Goal: Information Seeking & Learning: Learn about a topic

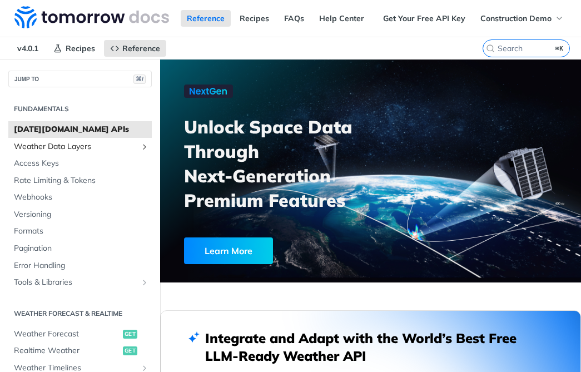
click at [99, 147] on span "Weather Data Layers" at bounding box center [75, 146] width 123 height 11
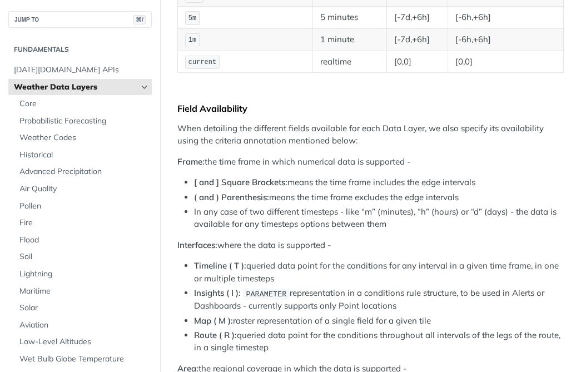
scroll to position [501, 0]
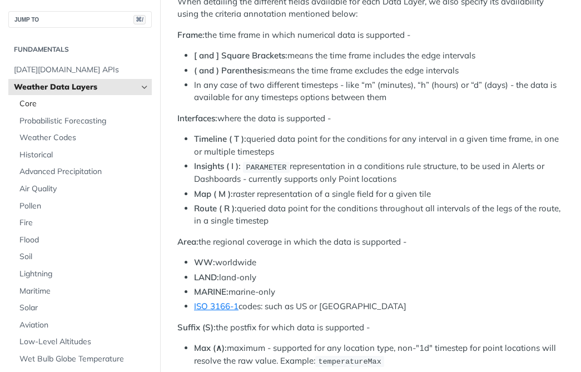
click at [86, 107] on span "Core" at bounding box center [84, 103] width 130 height 11
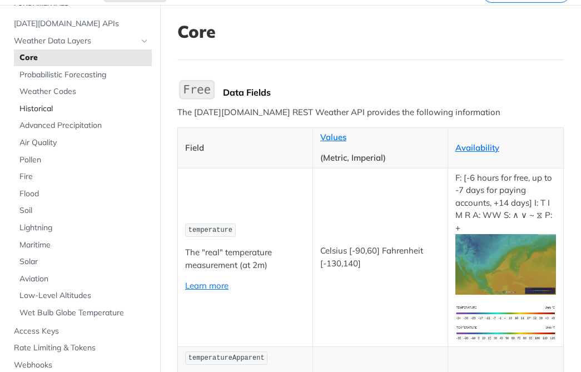
scroll to position [50, 0]
click at [81, 140] on span "Air Quality" at bounding box center [84, 143] width 130 height 11
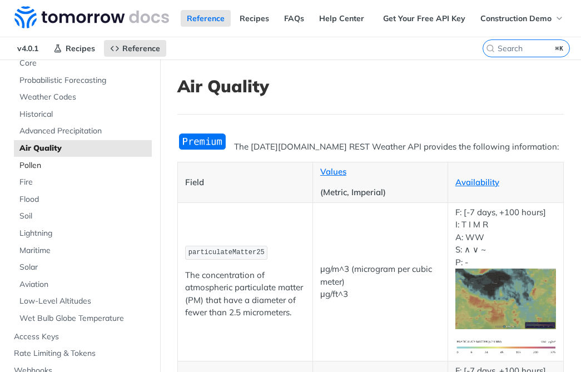
scroll to position [99, 0]
click at [108, 166] on span "Pollen" at bounding box center [84, 166] width 130 height 11
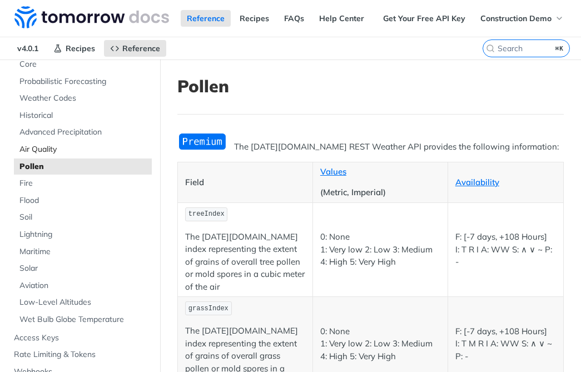
click at [103, 150] on span "Air Quality" at bounding box center [84, 149] width 130 height 11
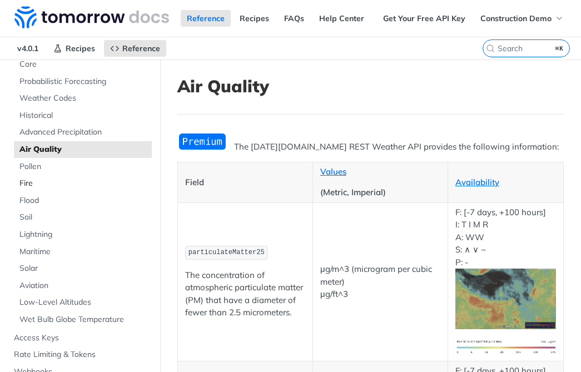
click at [98, 176] on link "Fire" at bounding box center [83, 183] width 138 height 17
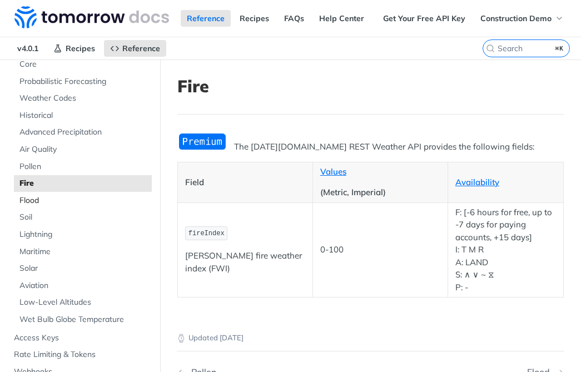
click at [98, 201] on span "Flood" at bounding box center [84, 200] width 130 height 11
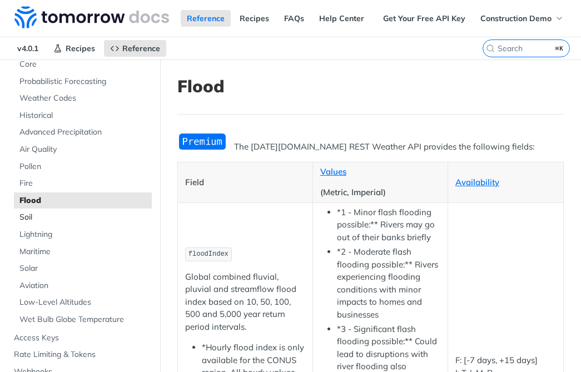
click at [97, 222] on span "Soil" at bounding box center [84, 217] width 130 height 11
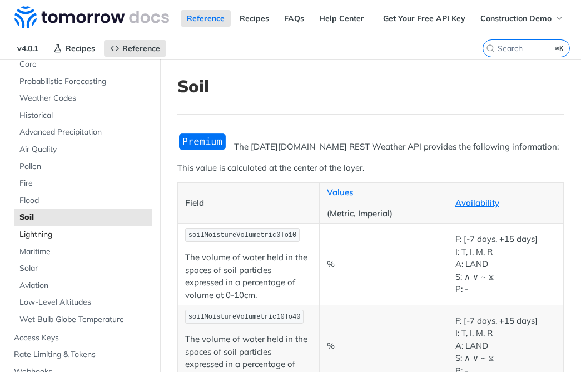
click at [97, 226] on link "Lightning" at bounding box center [83, 234] width 138 height 17
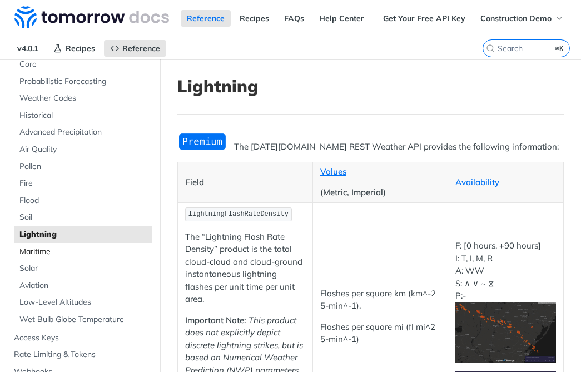
click at [95, 251] on span "Maritime" at bounding box center [84, 251] width 130 height 11
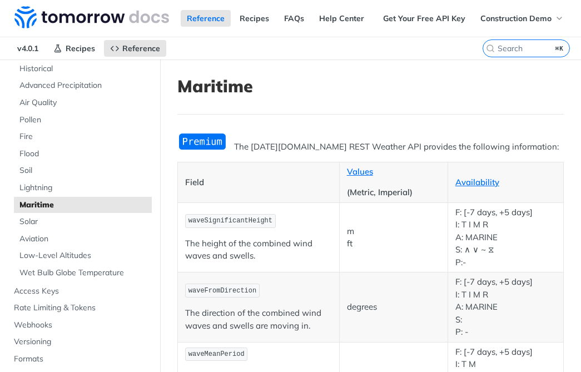
scroll to position [142, 0]
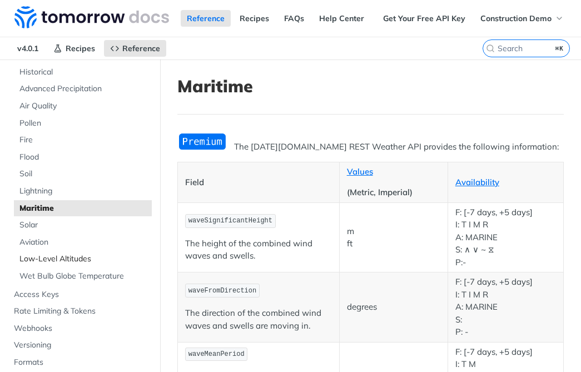
click at [95, 256] on span "Low-Level Altitudes" at bounding box center [84, 259] width 130 height 11
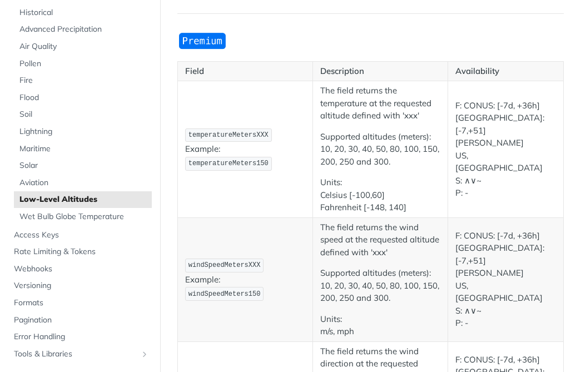
scroll to position [99, 0]
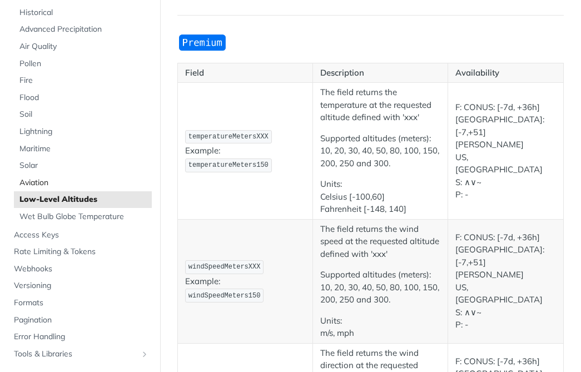
click at [75, 189] on link "Aviation" at bounding box center [83, 183] width 138 height 17
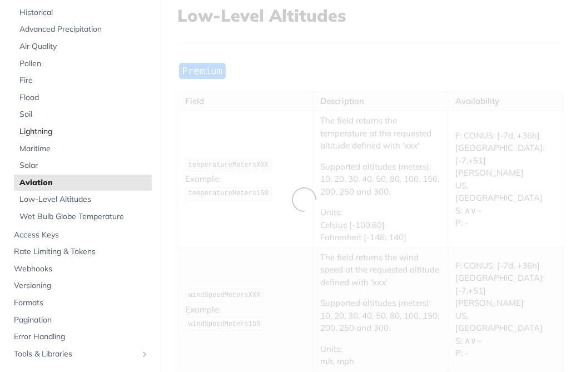
scroll to position [14, 0]
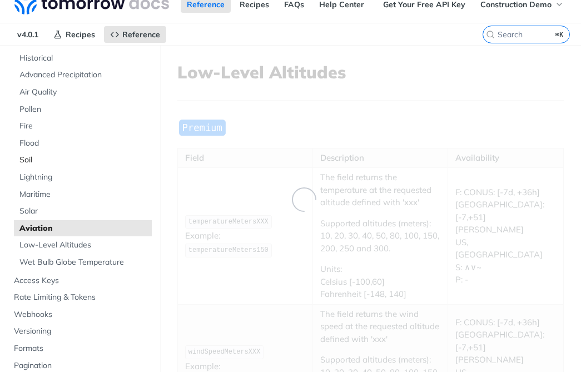
click at [80, 166] on span "Soil" at bounding box center [84, 160] width 130 height 11
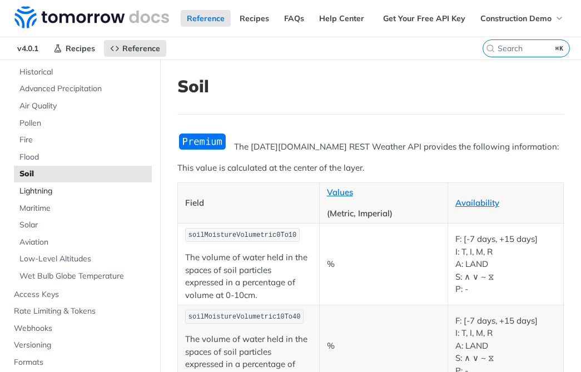
click at [79, 198] on link "Lightning" at bounding box center [83, 191] width 138 height 17
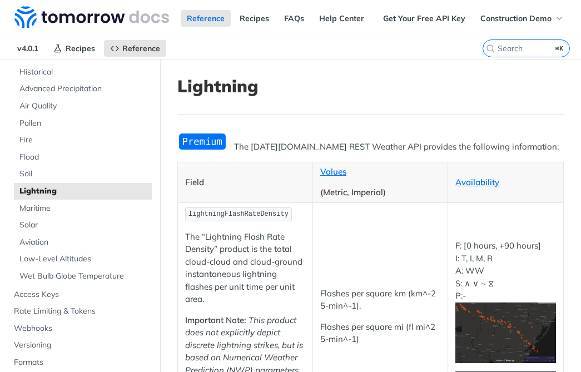
click at [79, 216] on ul "Core Probabilistic Forecasting Weather Codes Historical Advanced Precipitation …" at bounding box center [83, 148] width 138 height 272
click at [80, 206] on span "Maritime" at bounding box center [84, 208] width 130 height 11
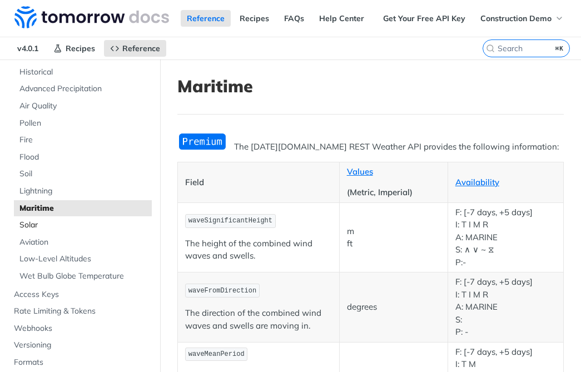
click at [77, 217] on link "Solar" at bounding box center [83, 225] width 138 height 17
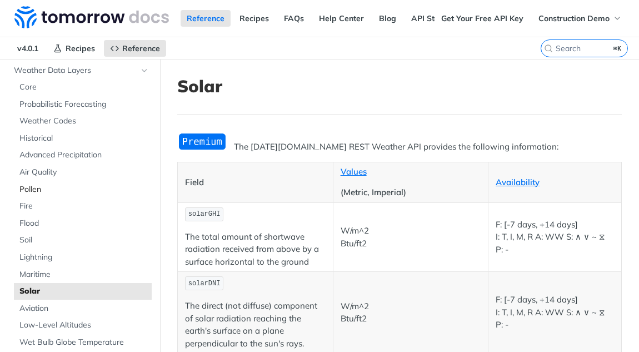
scroll to position [91, 0]
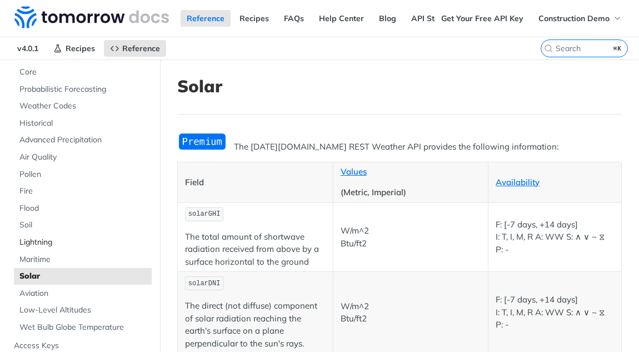
click at [64, 244] on span "Lightning" at bounding box center [84, 242] width 130 height 11
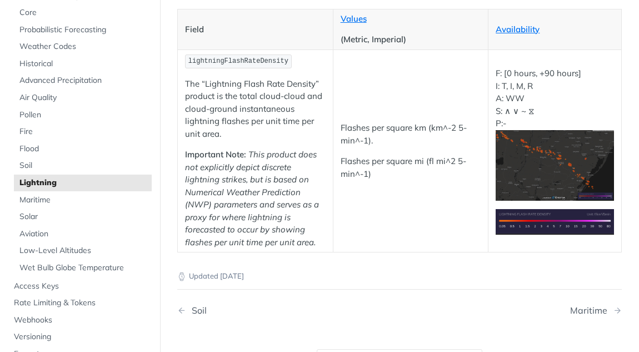
scroll to position [152, 0]
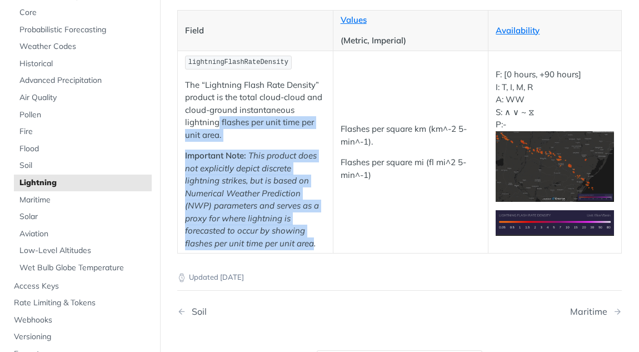
drag, startPoint x: 314, startPoint y: 240, endPoint x: 218, endPoint y: 120, distance: 153.1
click at [218, 120] on td "lightningFlashRateDensity The “Lightning Flash Rate Density” product is the tot…" at bounding box center [256, 152] width 156 height 202
click at [218, 120] on p "The “Lightning Flash Rate Density” product is the total cloud-cloud and cloud-g…" at bounding box center [255, 110] width 141 height 63
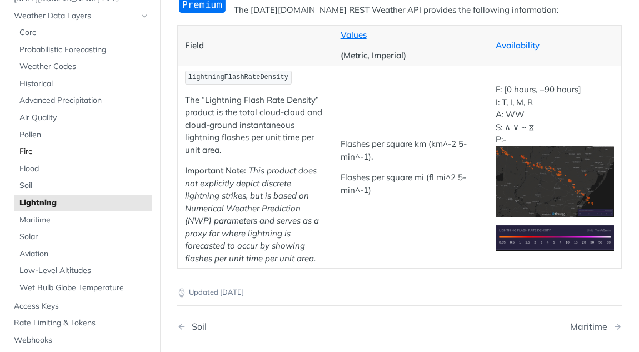
scroll to position [0, 0]
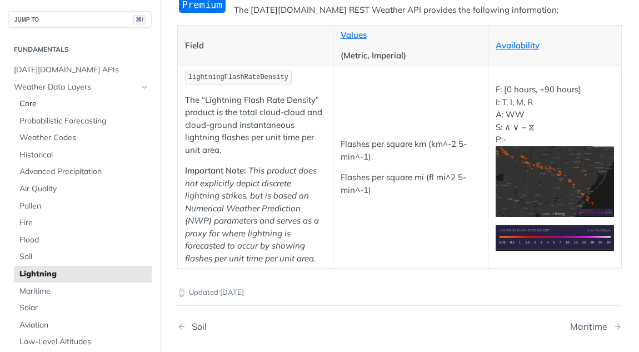
click at [98, 101] on span "Core" at bounding box center [84, 103] width 130 height 11
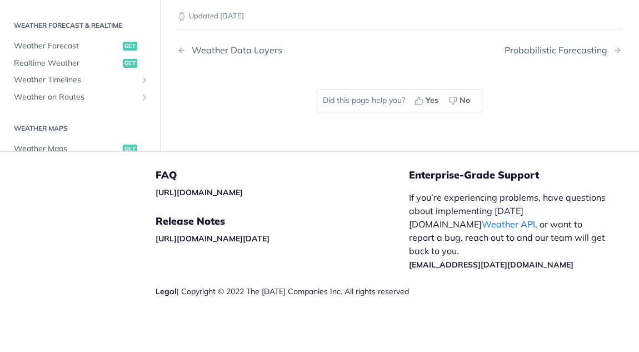
scroll to position [257, 0]
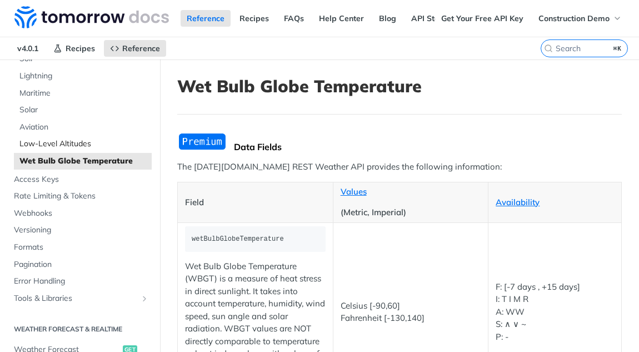
click at [112, 86] on ul "Core Probabilistic Forecasting Weather Codes Historical Advanced Precipitation …" at bounding box center [83, 33] width 138 height 272
click at [95, 136] on link "Low-Level Altitudes" at bounding box center [83, 144] width 138 height 17
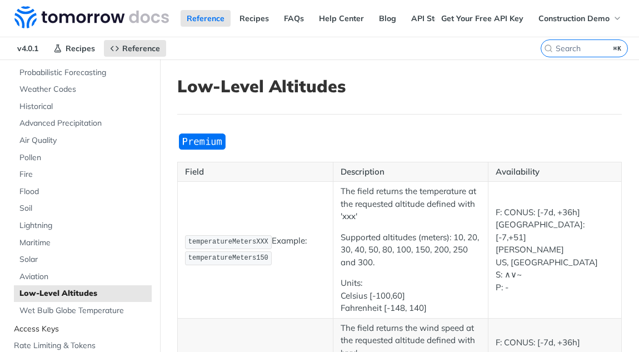
scroll to position [113, 0]
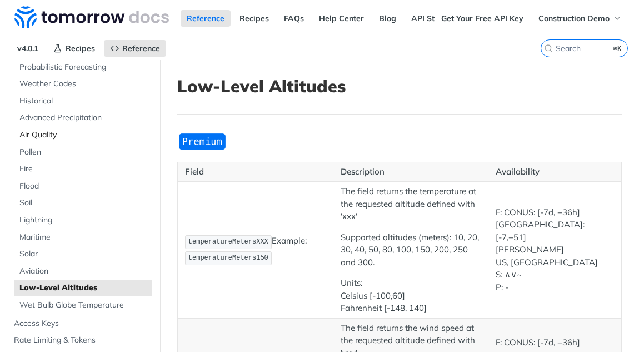
click at [110, 141] on link "Air Quality" at bounding box center [83, 135] width 138 height 17
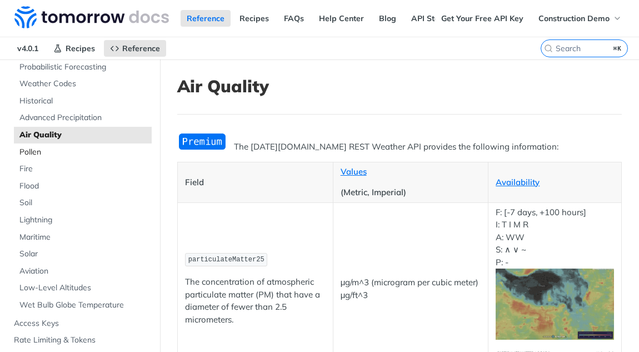
click at [105, 156] on span "Pollen" at bounding box center [84, 152] width 130 height 11
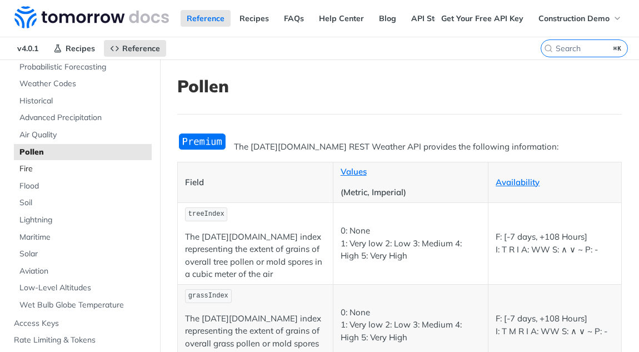
click at [102, 172] on span "Fire" at bounding box center [84, 168] width 130 height 11
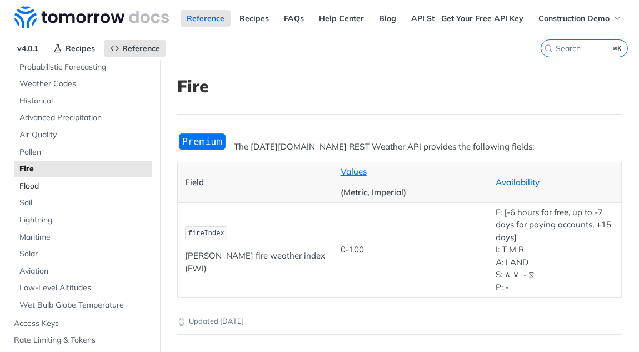
click at [99, 188] on span "Flood" at bounding box center [84, 186] width 130 height 11
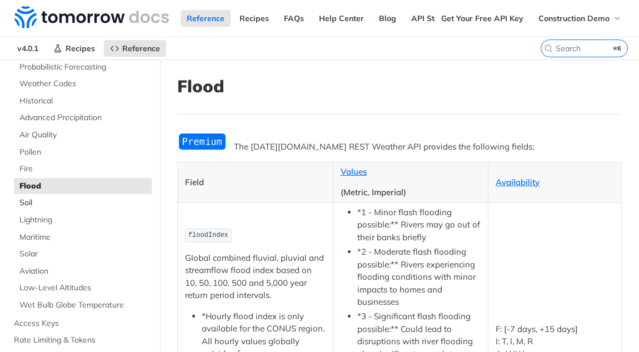
click at [98, 203] on span "Soil" at bounding box center [84, 202] width 130 height 11
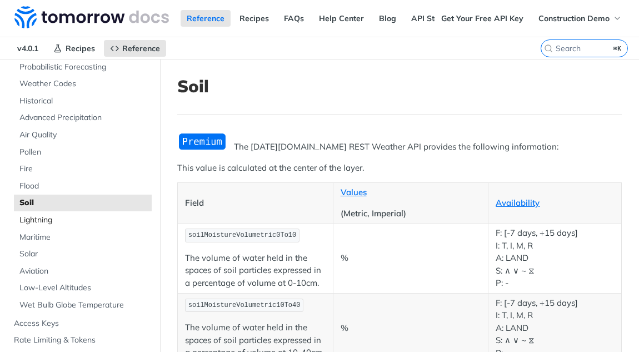
click at [96, 216] on span "Lightning" at bounding box center [84, 220] width 130 height 11
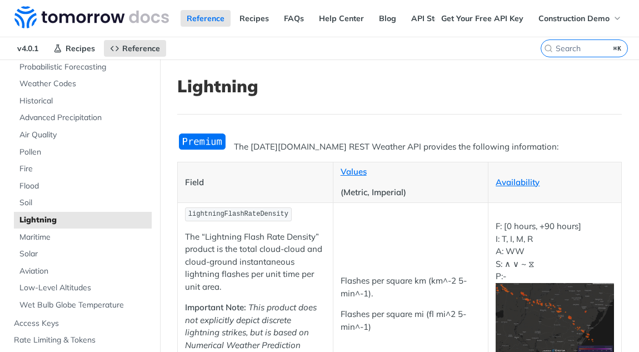
click at [96, 216] on span "Lightning" at bounding box center [84, 220] width 130 height 11
click at [93, 235] on span "Maritime" at bounding box center [84, 237] width 130 height 11
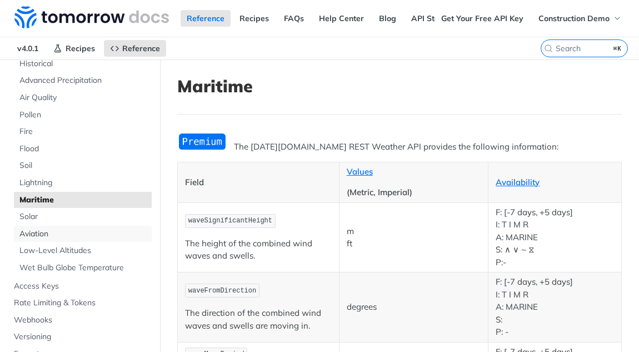
click at [93, 232] on span "Aviation" at bounding box center [84, 233] width 130 height 11
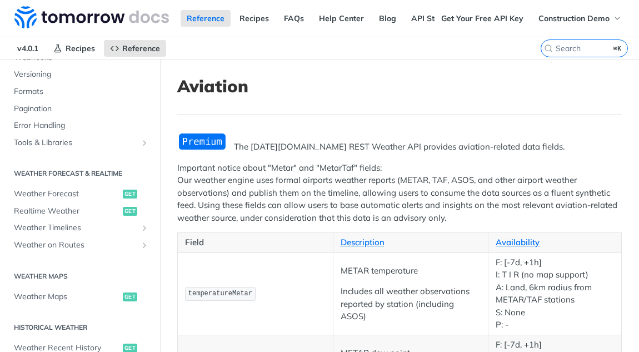
scroll to position [433, 0]
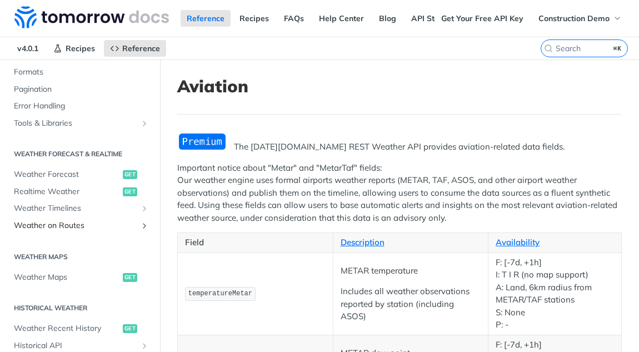
click at [69, 221] on span "Weather on Routes" at bounding box center [75, 225] width 123 height 11
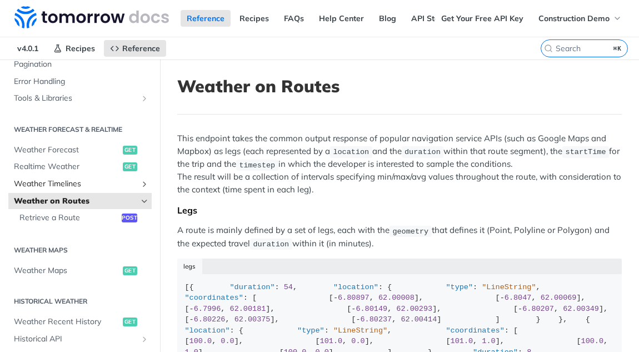
scroll to position [182, 0]
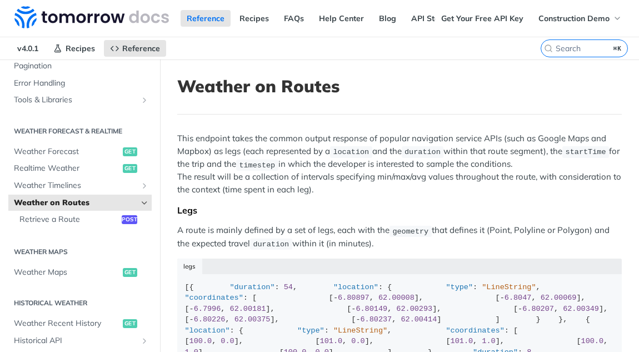
drag, startPoint x: 344, startPoint y: 96, endPoint x: 176, endPoint y: 97, distance: 167.3
click at [176, 97] on article "Weather on Routes This endpoint takes the common output response of popular nav…" at bounding box center [399, 306] width 479 height 495
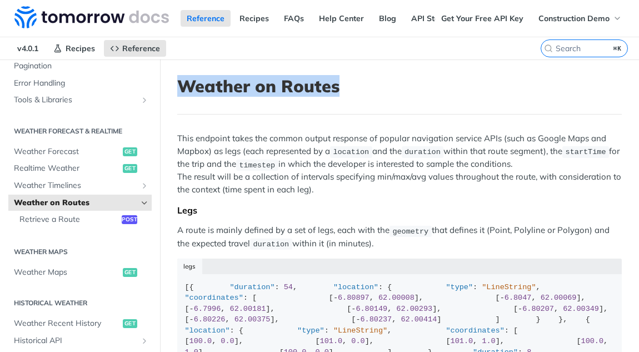
drag, startPoint x: 182, startPoint y: 87, endPoint x: 340, endPoint y: 92, distance: 157.9
click at [340, 93] on h1 "Weather on Routes" at bounding box center [399, 86] width 445 height 20
click at [340, 92] on h1 "Weather on Routes" at bounding box center [399, 86] width 445 height 20
drag, startPoint x: 340, startPoint y: 92, endPoint x: 167, endPoint y: 90, distance: 172.9
click at [167, 90] on article "Weather on Routes This endpoint takes the common output response of popular nav…" at bounding box center [399, 306] width 479 height 495
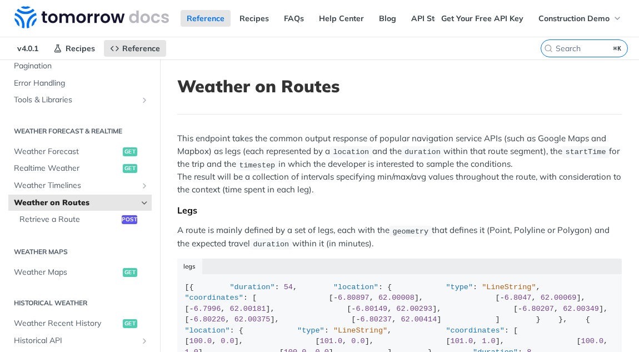
click at [190, 89] on h1 "Weather on Routes" at bounding box center [399, 86] width 445 height 20
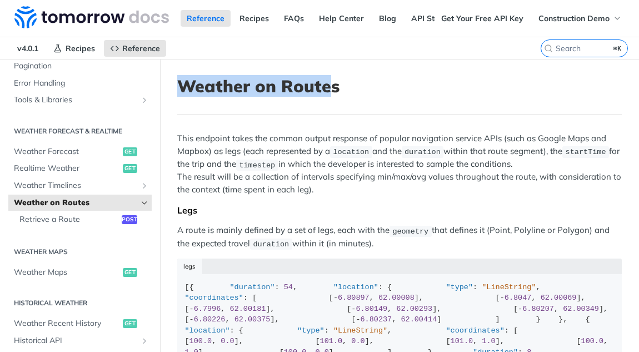
drag, startPoint x: 180, startPoint y: 88, endPoint x: 331, endPoint y: 89, distance: 151.8
click at [331, 89] on h1 "Weather on Routes" at bounding box center [399, 86] width 445 height 20
drag, startPoint x: 341, startPoint y: 88, endPoint x: 185, endPoint y: 81, distance: 157.0
click at [185, 81] on h1 "Weather on Routes" at bounding box center [399, 86] width 445 height 20
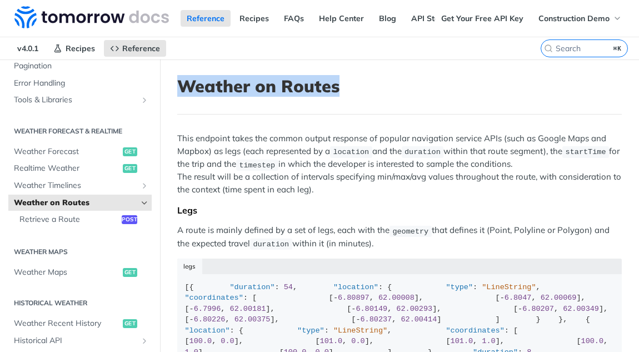
drag, startPoint x: 185, startPoint y: 81, endPoint x: 307, endPoint y: 81, distance: 122.3
click at [308, 82] on h1 "Weather on Routes" at bounding box center [399, 86] width 445 height 20
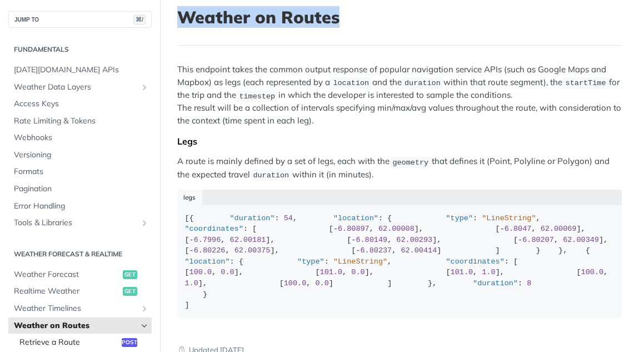
scroll to position [0, 0]
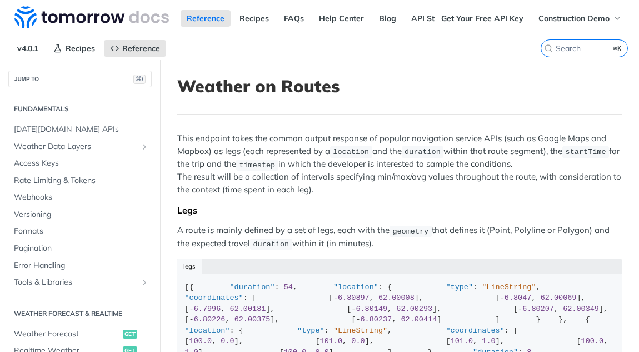
click at [91, 116] on section "Fundamentals [DATE][DOMAIN_NAME] APIs Weather Data Layers Core Probabilistic Fo…" at bounding box center [79, 194] width 143 height 193
click at [89, 138] on link "Weather Data Layers" at bounding box center [79, 146] width 143 height 17
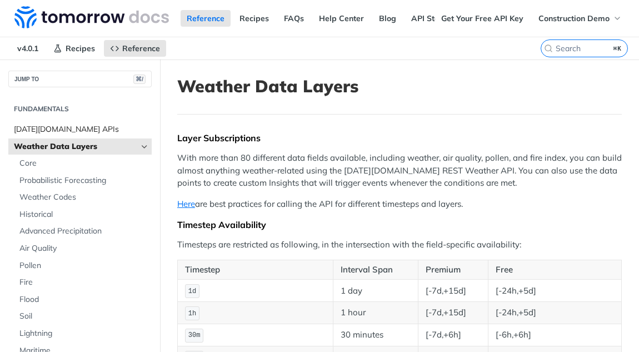
click at [82, 122] on link "[DATE][DOMAIN_NAME] APIs" at bounding box center [79, 129] width 143 height 17
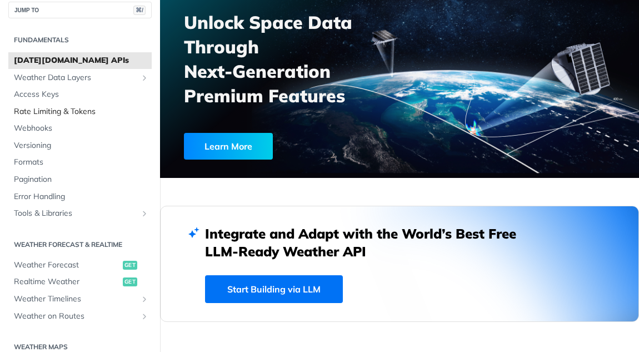
scroll to position [7, 0]
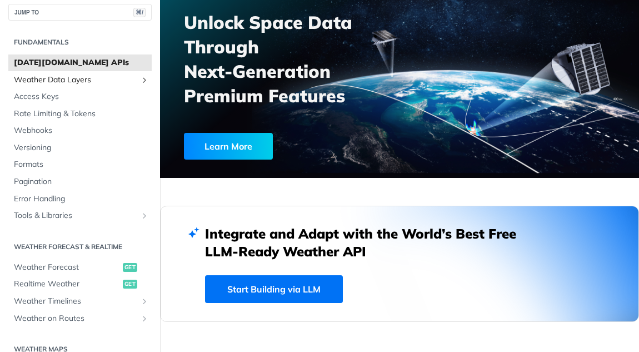
click at [66, 78] on span "Weather Data Layers" at bounding box center [75, 79] width 123 height 11
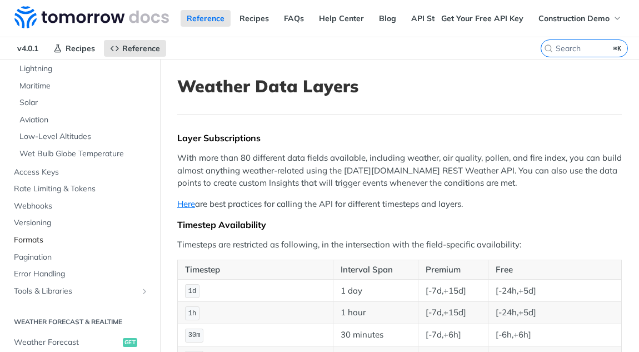
scroll to position [257, 0]
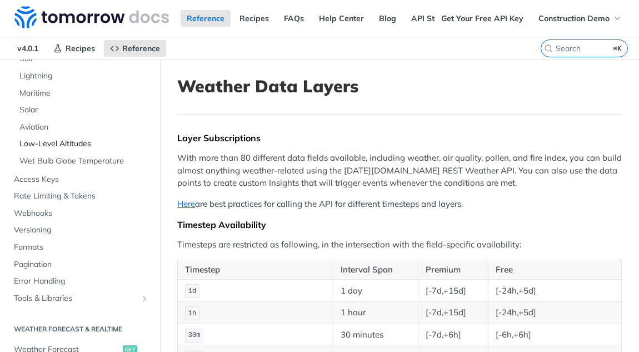
click at [72, 144] on span "Low-Level Altitudes" at bounding box center [84, 143] width 130 height 11
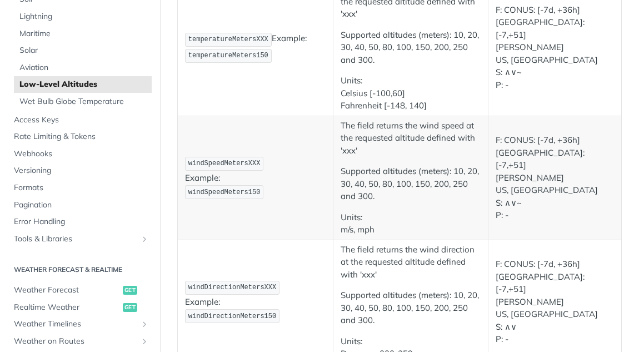
scroll to position [204, 0]
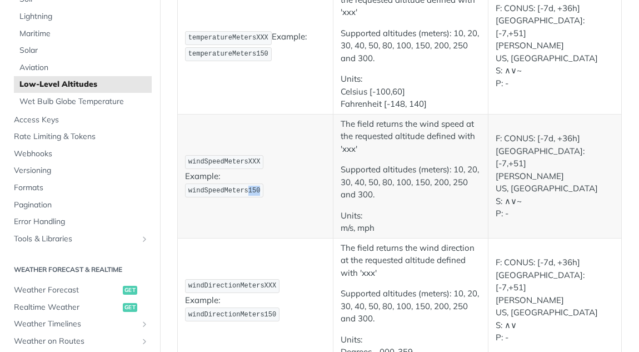
drag, startPoint x: 259, startPoint y: 190, endPoint x: 249, endPoint y: 188, distance: 10.6
click at [249, 188] on span "windSpeedMeters150" at bounding box center [224, 191] width 72 height 8
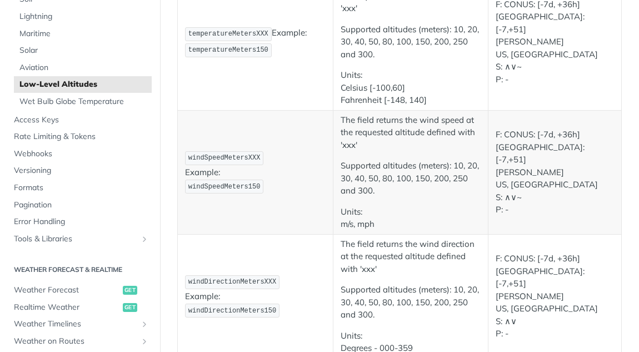
click at [286, 182] on p "windSpeedMetersXXX Example: windSpeedMeters150" at bounding box center [255, 172] width 141 height 44
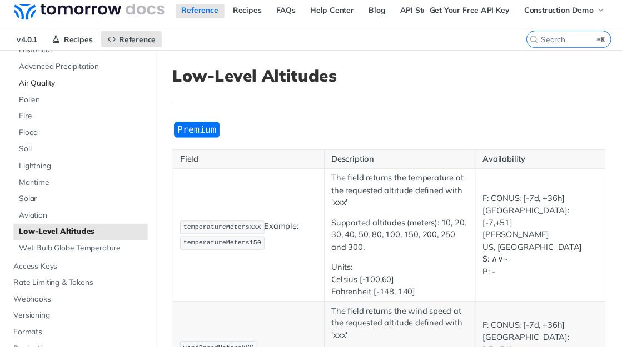
scroll to position [154, 0]
